Goal: Information Seeking & Learning: Learn about a topic

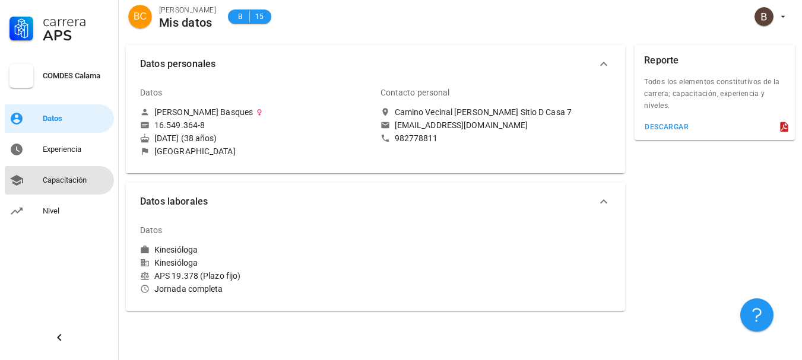
click at [61, 184] on div "Capacitación" at bounding box center [76, 181] width 67 height 10
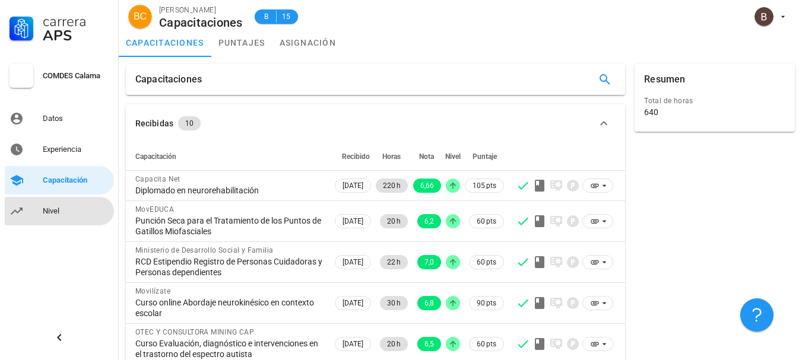
click at [48, 207] on div "Nivel" at bounding box center [76, 212] width 67 height 10
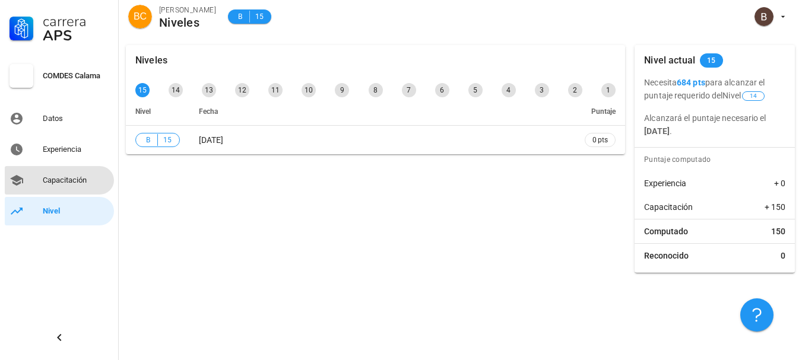
click at [42, 191] on link "Capacitación" at bounding box center [59, 180] width 109 height 29
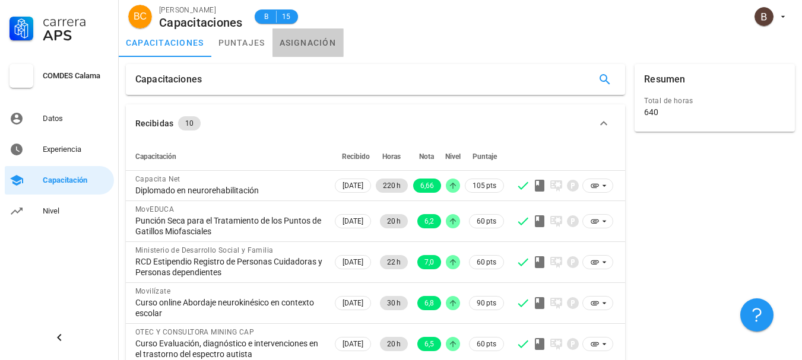
click at [302, 43] on link "asignación" at bounding box center [308, 43] width 71 height 29
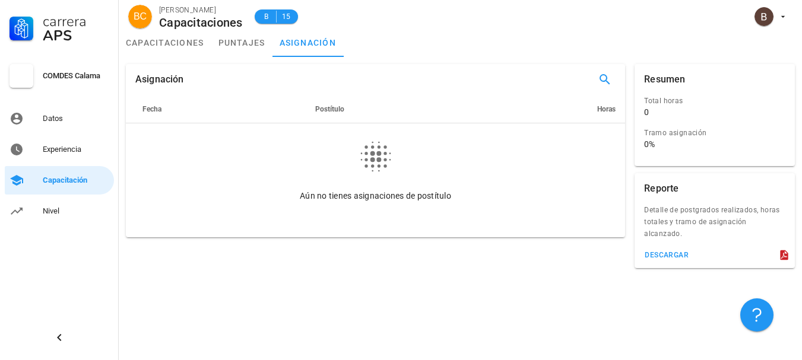
click at [423, 341] on div "Asignación Fecha Postítulo Horas Aún no tienes asignaciones de postítulo Resume…" at bounding box center [460, 208] width 683 height 303
click at [44, 216] on div "Nivel" at bounding box center [76, 211] width 67 height 19
click at [251, 40] on link "puntajes" at bounding box center [241, 43] width 61 height 29
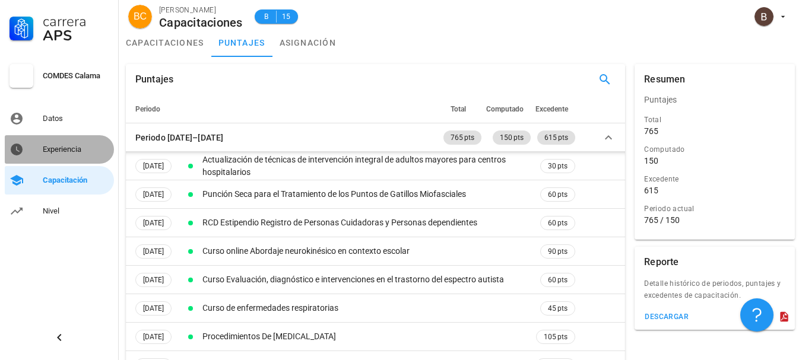
click at [77, 150] on div "Experiencia" at bounding box center [76, 150] width 67 height 10
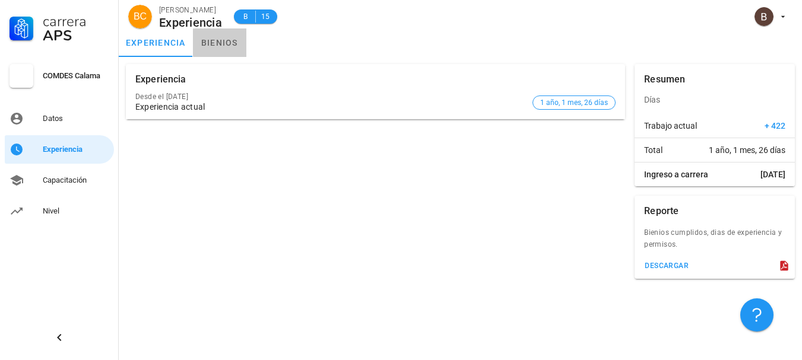
click at [219, 48] on link "bienios" at bounding box center [219, 43] width 53 height 29
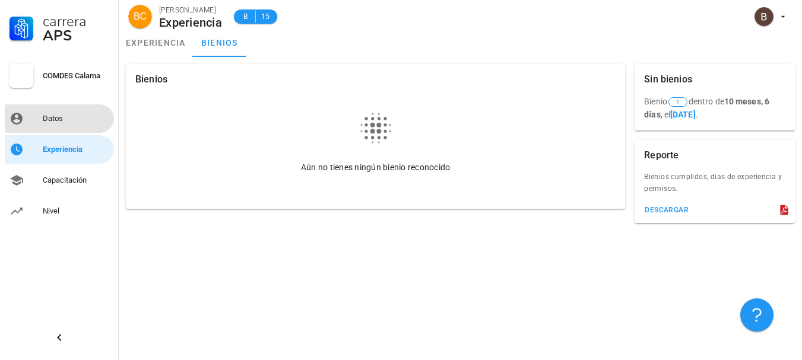
click at [48, 116] on div "Datos" at bounding box center [76, 119] width 67 height 10
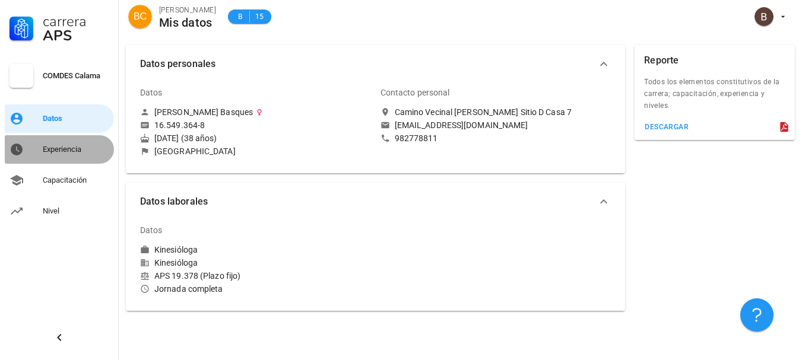
click at [34, 151] on link "Experiencia" at bounding box center [59, 149] width 109 height 29
